Goal: Navigation & Orientation: Find specific page/section

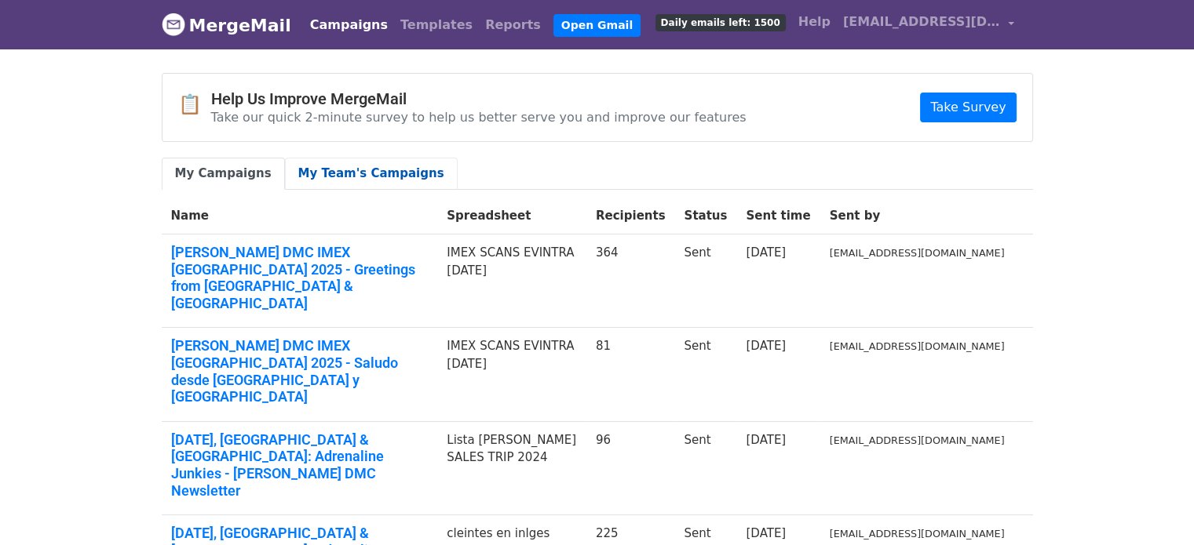
click at [302, 161] on link "My Team's Campaigns" at bounding box center [371, 174] width 173 height 32
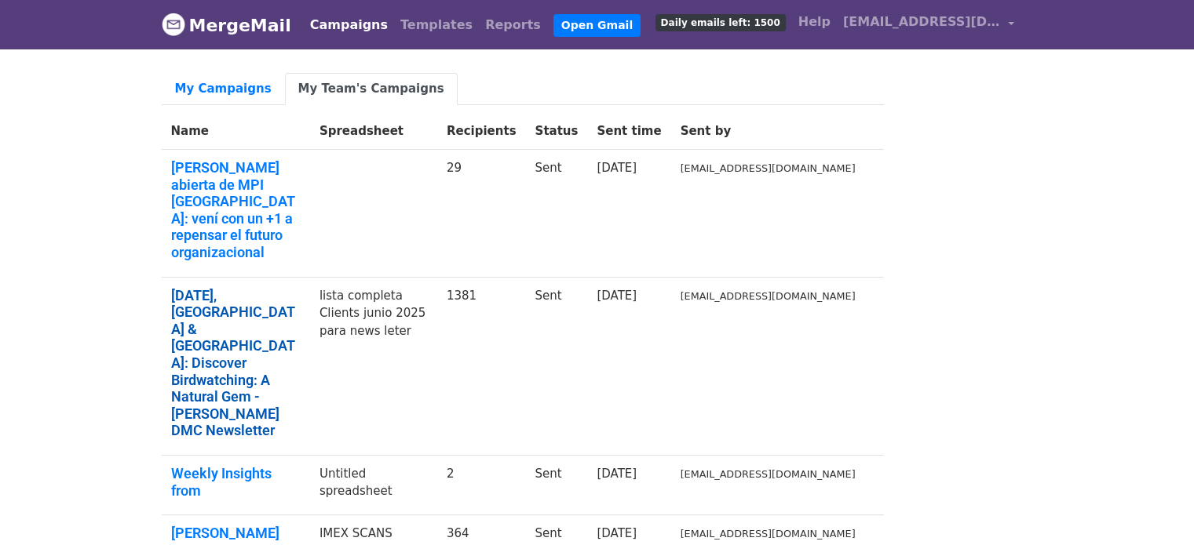
click at [301, 287] on link "[DATE], [GEOGRAPHIC_DATA] & [GEOGRAPHIC_DATA]: Discover Birdwatching: A Natural…" at bounding box center [236, 363] width 130 height 152
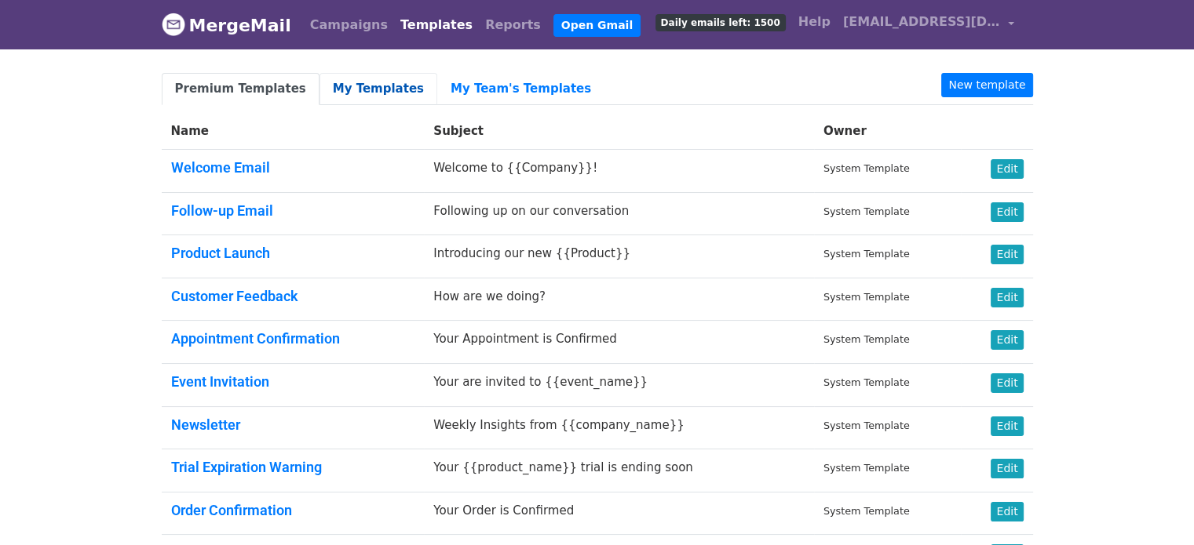
click at [374, 84] on link "My Templates" at bounding box center [378, 89] width 118 height 32
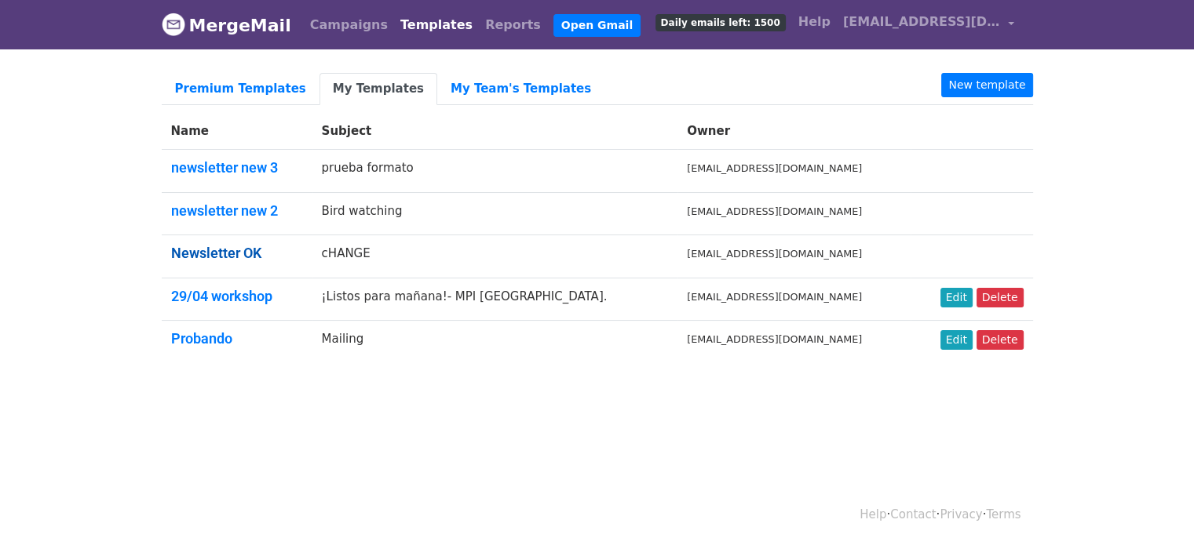
click at [226, 250] on link "Newsletter OK" at bounding box center [216, 253] width 90 height 16
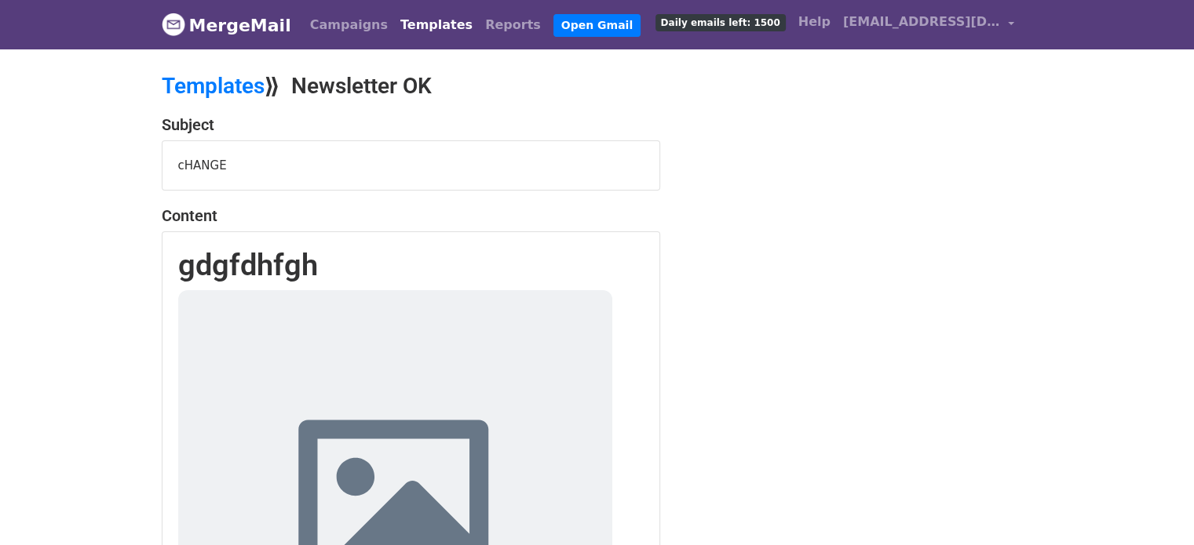
click at [398, 20] on link "Templates" at bounding box center [436, 24] width 85 height 31
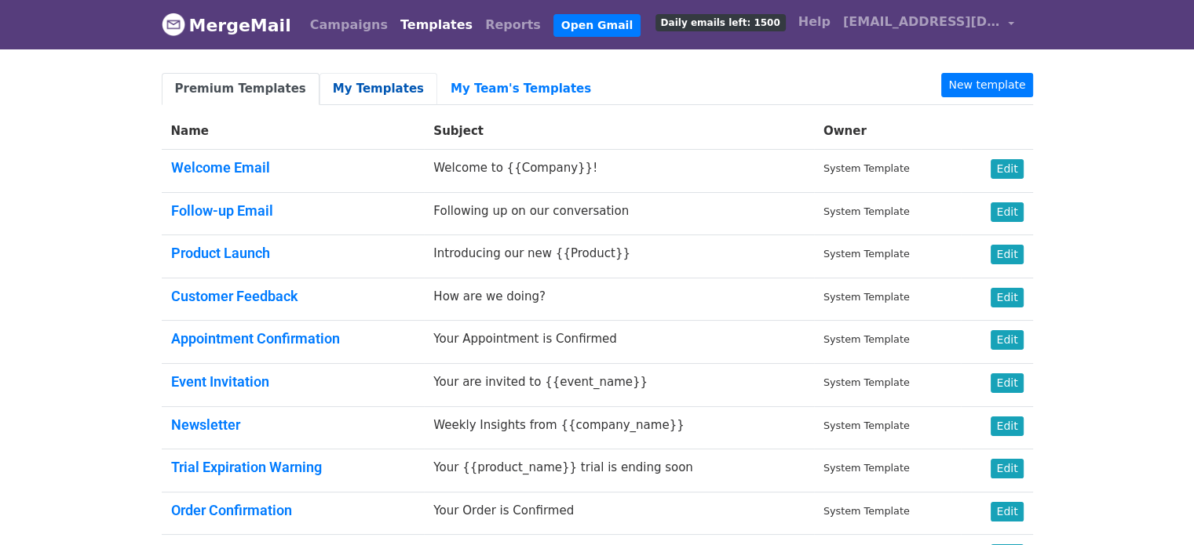
click at [379, 87] on link "My Templates" at bounding box center [378, 89] width 118 height 32
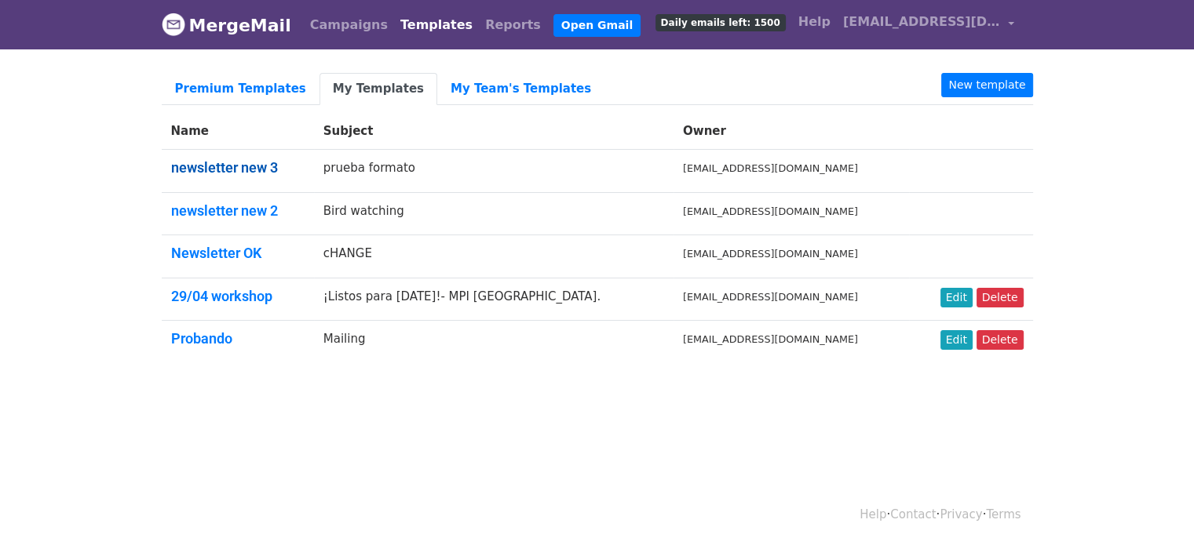
click at [253, 167] on link "newsletter new 3" at bounding box center [224, 167] width 107 height 16
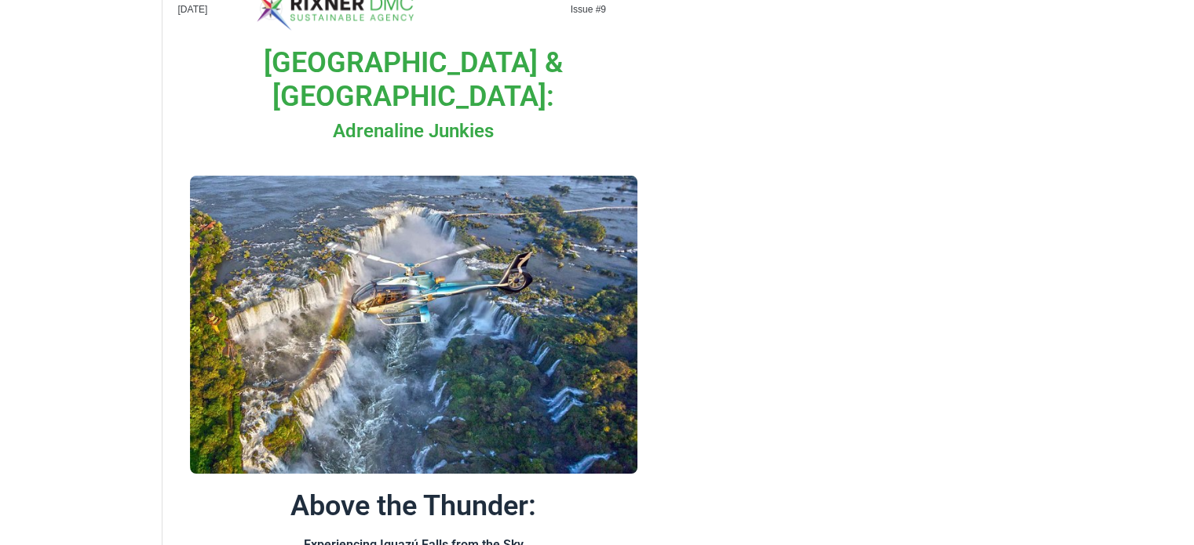
scroll to position [61, 0]
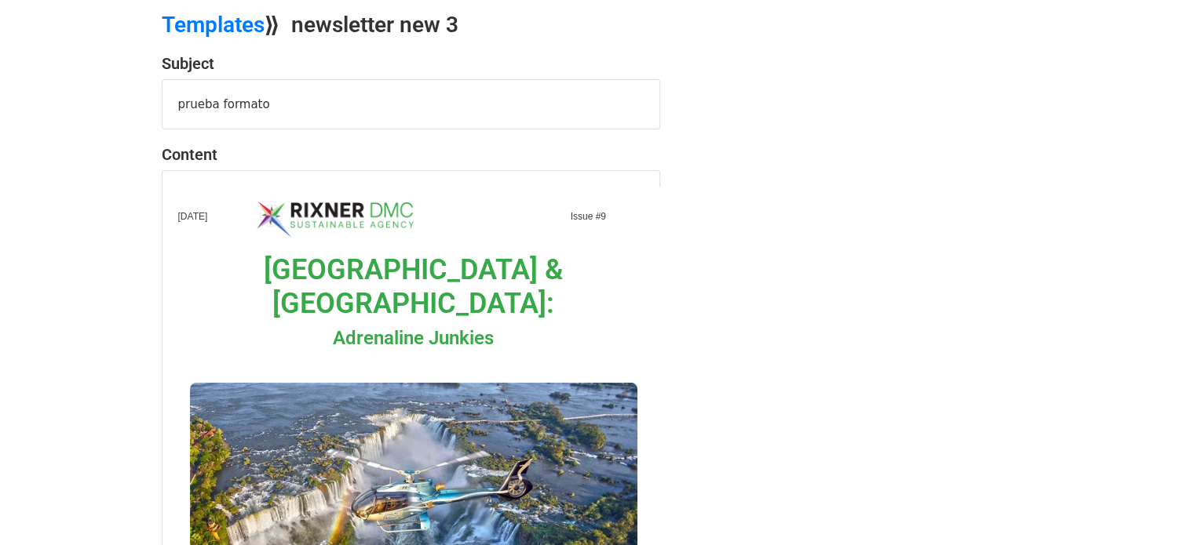
click at [371, 262] on span "Argentina & Chile:" at bounding box center [413, 287] width 299 height 67
click at [282, 109] on div "prueba formato" at bounding box center [410, 104] width 497 height 49
click at [272, 26] on h2 "Templates ⟫ newsletter new 3" at bounding box center [448, 25] width 573 height 27
click at [257, 27] on link "Templates" at bounding box center [213, 25] width 103 height 26
